Goal: Task Accomplishment & Management: Manage account settings

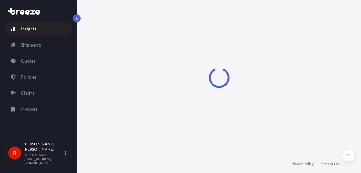
select select "2025"
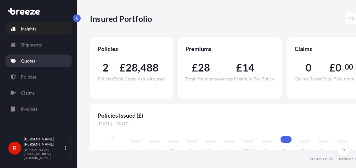
click at [36, 56] on link "Quotes" at bounding box center [38, 61] width 66 height 13
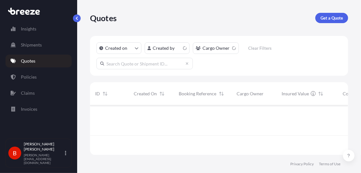
scroll to position [49, 253]
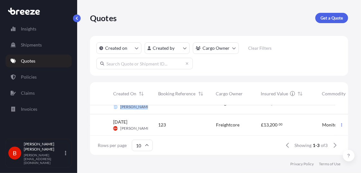
drag, startPoint x: 184, startPoint y: 131, endPoint x: 195, endPoint y: 131, distance: 10.3
click at [195, 131] on div "500842 [DATE] BM [PERSON_NAME] B-CNGB509-TQ6F Stickbase $ 88 , 546 . 27 Bamboo …" at bounding box center [219, 120] width 258 height 31
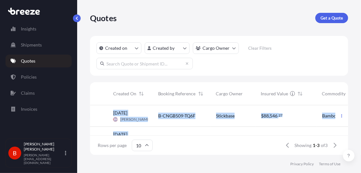
scroll to position [0, 21]
click at [200, 120] on div "B-CNGB509-TQ6F" at bounding box center [182, 116] width 58 height 22
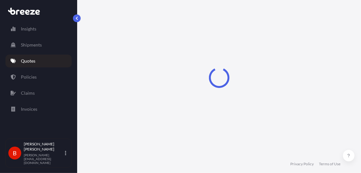
select select "Sea"
select select "Road"
select select "1"
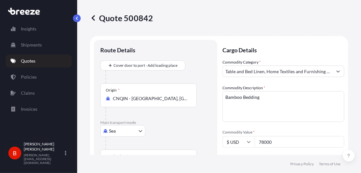
click at [268, 99] on textarea "Bamboo Bedding" at bounding box center [283, 106] width 122 height 31
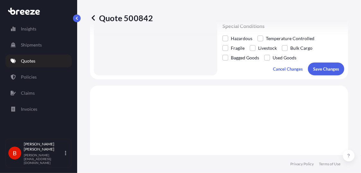
scroll to position [257, 0]
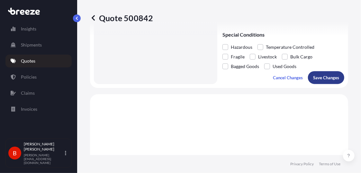
type textarea "Bamboo Bedding"
click at [329, 77] on p "Save Changes" at bounding box center [326, 78] width 26 height 6
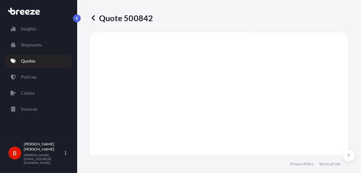
select select "Sea"
select select "Road"
select select "1"
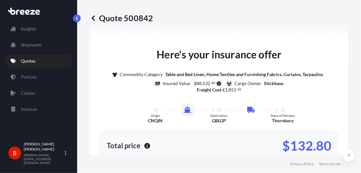
scroll to position [480, 0]
